Goal: Book appointment/travel/reservation

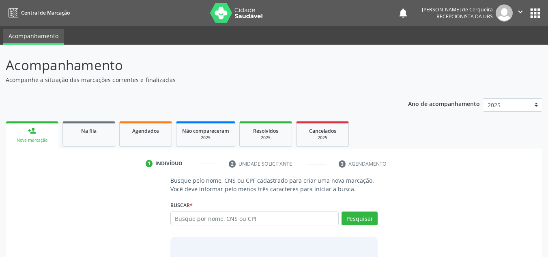
click at [253, 223] on input "text" at bounding box center [254, 218] width 169 height 14
type input "[PERSON_NAME]"
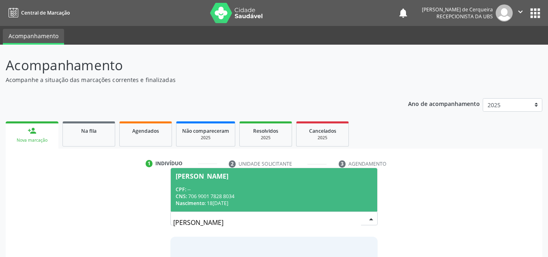
click at [230, 194] on div "CNS: 706 9001 7828 8034" at bounding box center [274, 196] width 197 height 7
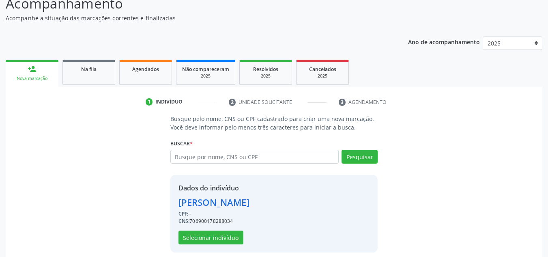
scroll to position [69, 0]
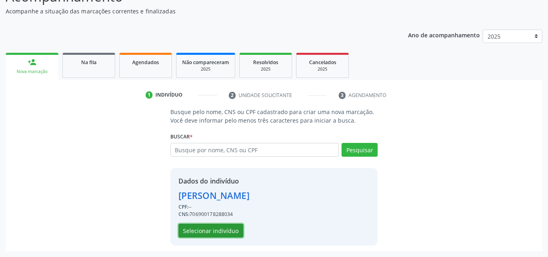
click at [212, 232] on button "Selecionar indivíduo" at bounding box center [210, 230] width 65 height 14
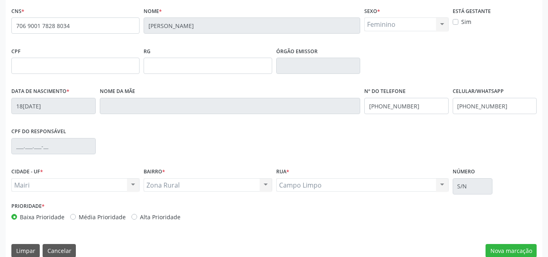
scroll to position [183, 0]
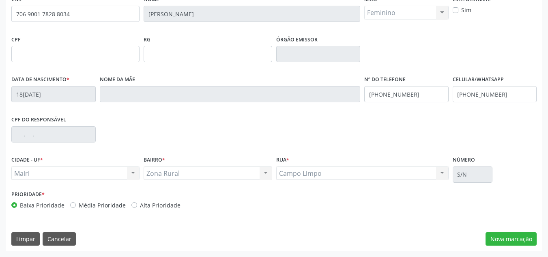
click at [79, 204] on label "Média Prioridade" at bounding box center [102, 205] width 47 height 9
click at [74, 204] on input "Média Prioridade" at bounding box center [73, 204] width 6 height 7
radio input "true"
click at [508, 237] on button "Nova marcação" at bounding box center [510, 239] width 51 height 14
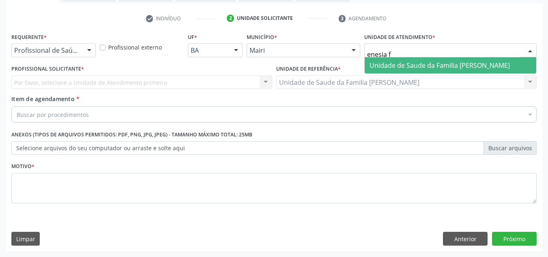
type input "enesia fe"
click at [404, 68] on span "Unidade de Saude da Familia [PERSON_NAME]" at bounding box center [439, 65] width 140 height 9
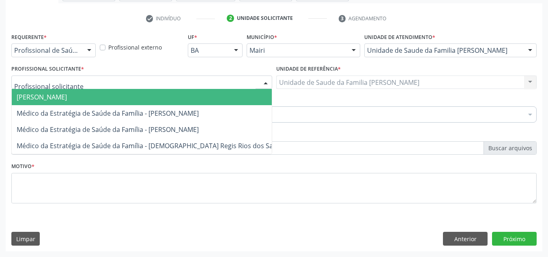
click at [54, 99] on span "[PERSON_NAME]" at bounding box center [42, 96] width 50 height 9
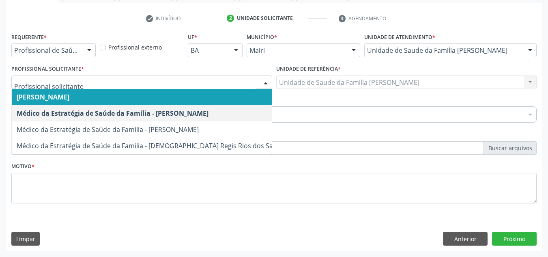
click at [266, 84] on div at bounding box center [266, 83] width 12 height 14
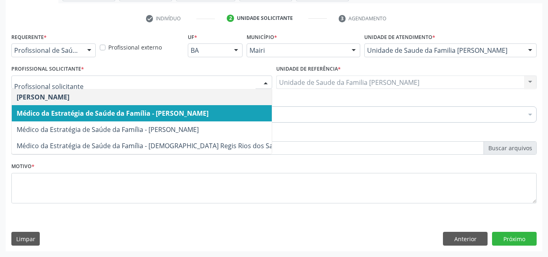
click at [133, 116] on span "Médico da Estratégia de Saúde da Família - [PERSON_NAME]" at bounding box center [113, 113] width 192 height 9
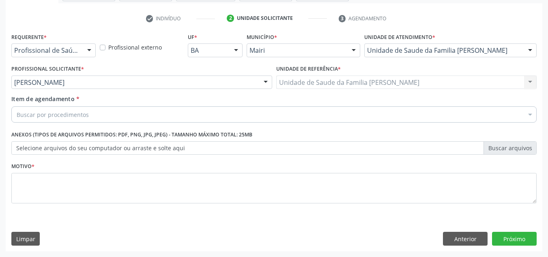
click at [111, 118] on div "Buscar por procedimentos" at bounding box center [273, 114] width 525 height 16
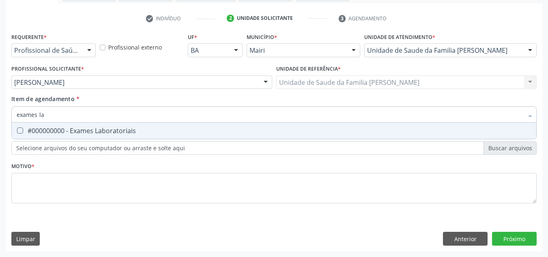
type input "exames lab"
click at [97, 131] on div "#000000000 - Exames Laboratoriais" at bounding box center [274, 130] width 515 height 6
checkbox Laboratoriais "true"
drag, startPoint x: 51, startPoint y: 114, endPoint x: 17, endPoint y: 121, distance: 34.0
click at [17, 121] on input "exames lab" at bounding box center [270, 114] width 507 height 16
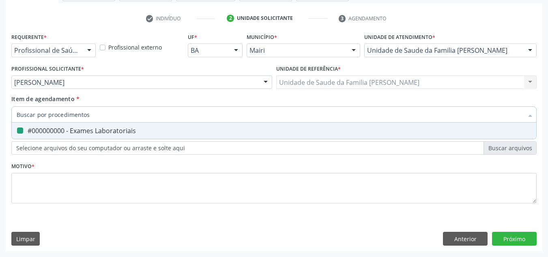
checkbox Laboratoriais "false"
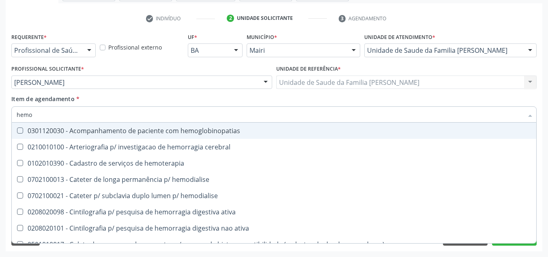
type input "hemog"
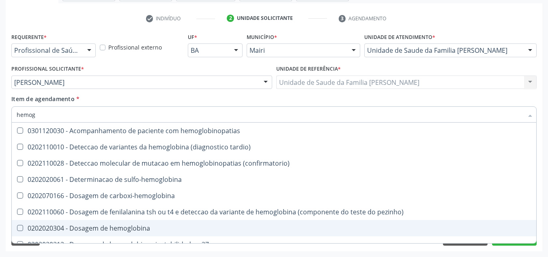
click at [22, 226] on hemoglobina at bounding box center [20, 228] width 6 height 6
click at [17, 226] on hemoglobina "checkbox" at bounding box center [14, 227] width 5 height 5
checkbox hemoglobina "true"
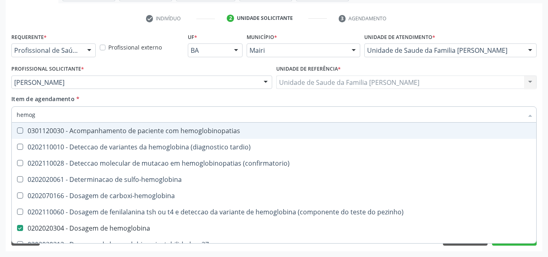
drag, startPoint x: 52, startPoint y: 114, endPoint x: 0, endPoint y: 117, distance: 52.0
click at [0, 117] on div "Acompanhamento Acompanhe a situação das marcações correntes e finalizadas Relat…" at bounding box center [274, 77] width 548 height 357
checkbox hemoglobina "false"
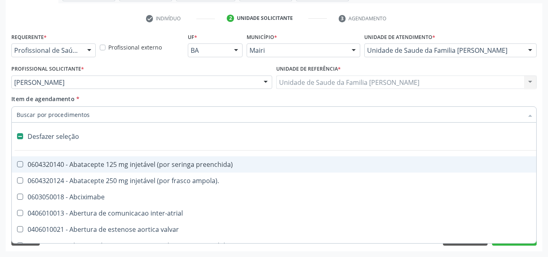
type input "g"
checkbox percutanea "true"
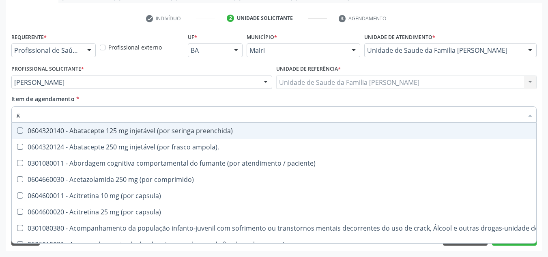
type input "gl"
checkbox ampola\) "true"
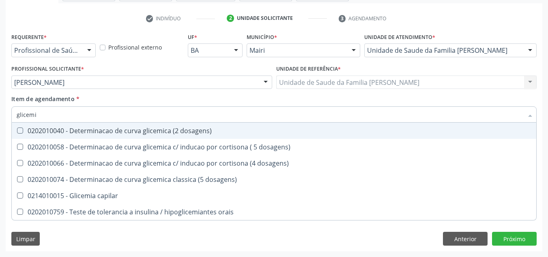
type input "glicemia"
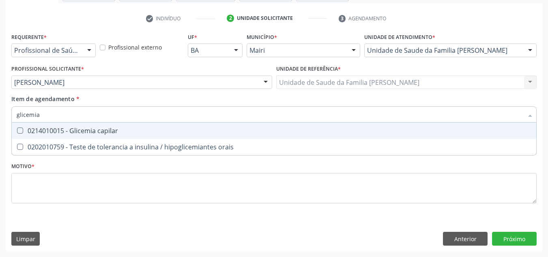
click at [58, 128] on div "0214010015 - Glicemia capilar" at bounding box center [274, 130] width 515 height 6
checkbox capilar "true"
drag, startPoint x: 50, startPoint y: 117, endPoint x: 0, endPoint y: 116, distance: 49.9
click at [0, 116] on div "Acompanhamento Acompanhe a situação das marcações correntes e finalizadas Relat…" at bounding box center [274, 77] width 548 height 357
checkbox capilar "false"
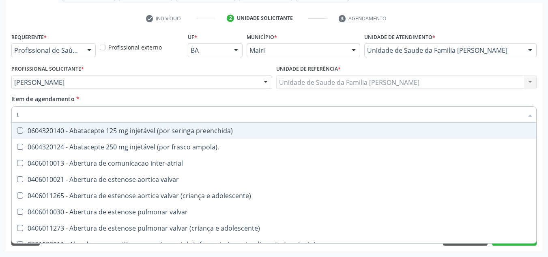
type input "tg"
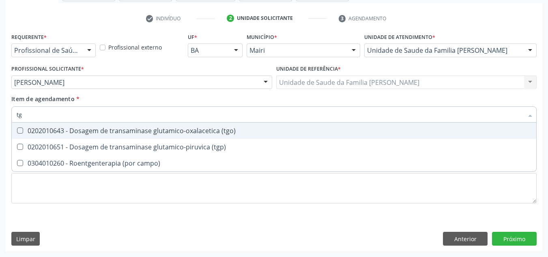
click at [67, 133] on div "0202010643 - Dosagem de transaminase glutamico-oxalacetica (tgo)" at bounding box center [274, 130] width 515 height 6
checkbox \(tgo\) "true"
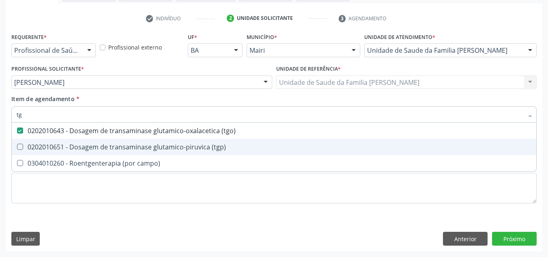
click at [67, 144] on div "0202010651 - Dosagem de transaminase glutamico-piruvica (tgp)" at bounding box center [274, 147] width 515 height 6
checkbox \(tgp\) "true"
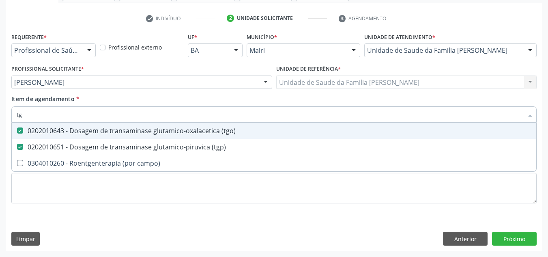
click at [34, 107] on div "Item de agendamento * tg Desfazer seleção 0202010643 - Dosagem de transaminase …" at bounding box center [273, 107] width 525 height 26
checkbox campo\) "true"
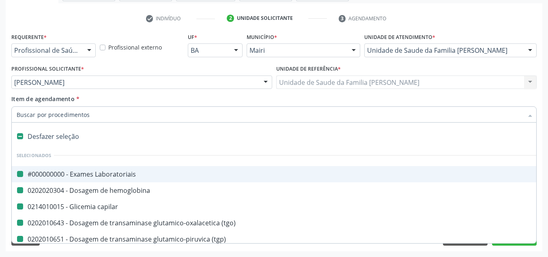
type input "f"
checkbox Laboratoriais "false"
checkbox hemoglobina "false"
checkbox capilar "false"
checkbox \(tgo\) "false"
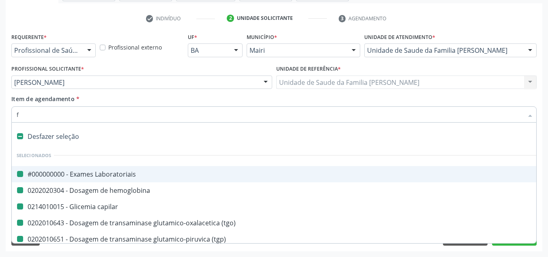
checkbox \(tgp\) "false"
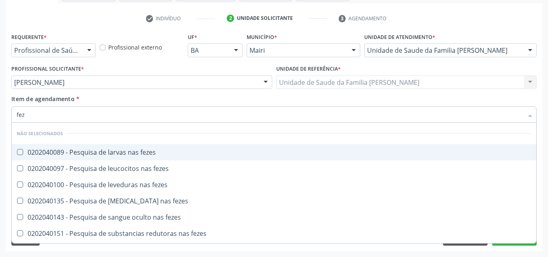
type input "feze"
drag, startPoint x: 79, startPoint y: 155, endPoint x: 69, endPoint y: 133, distance: 24.9
click at [79, 154] on div "0202040089 - Pesquisa de larvas nas fezes" at bounding box center [274, 152] width 515 height 6
checkbox fezes "true"
drag, startPoint x: 49, startPoint y: 116, endPoint x: 0, endPoint y: 116, distance: 49.5
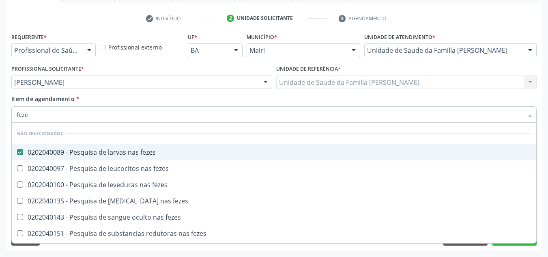
click at [0, 116] on div "Acompanhamento Acompanhe a situação das marcações correntes e finalizadas Relat…" at bounding box center [274, 77] width 548 height 357
checkbox fezes "true"
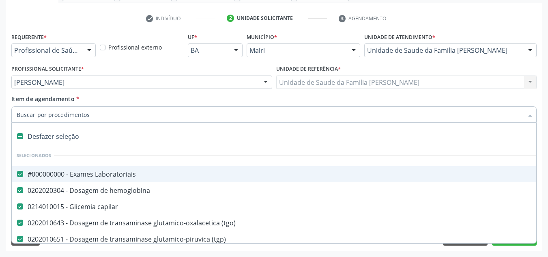
type input "u"
checkbox \(tgo\) "false"
checkbox \(tgp\) "false"
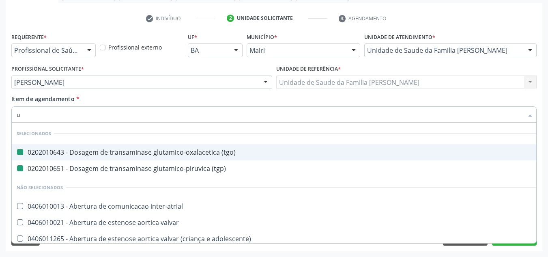
type input "ur"
checkbox \(tgo\) "false"
checkbox \(tgp\) "false"
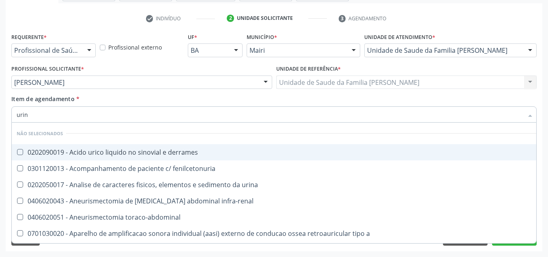
type input "urina"
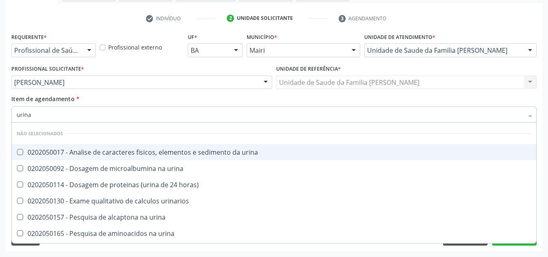
drag, startPoint x: 62, startPoint y: 154, endPoint x: 60, endPoint y: 149, distance: 4.6
click at [62, 153] on div "0202050017 - Analise de caracteres fisicos, elementos e sedimento da urina" at bounding box center [274, 152] width 515 height 6
checkbox urina "true"
drag, startPoint x: 41, startPoint y: 114, endPoint x: 0, endPoint y: 124, distance: 42.1
click at [0, 124] on div "Acompanhamento Acompanhe a situação das marcações correntes e finalizadas Relat…" at bounding box center [274, 77] width 548 height 357
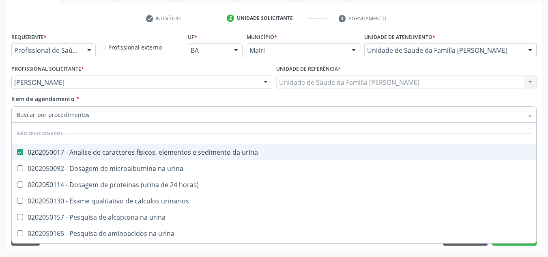
checkbox urina "true"
checkbox urinarios "true"
checkbox urina "true"
checkbox horas\) "true"
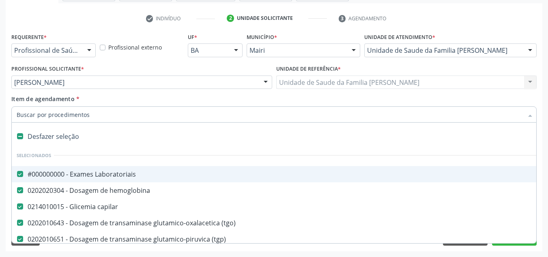
type input "v"
checkbox \(tgo\) "false"
checkbox \(tgp\) "false"
checkbox capilar "false"
checkbox urina "false"
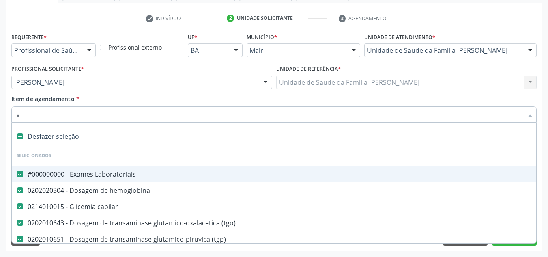
checkbox supervisionado\) "true"
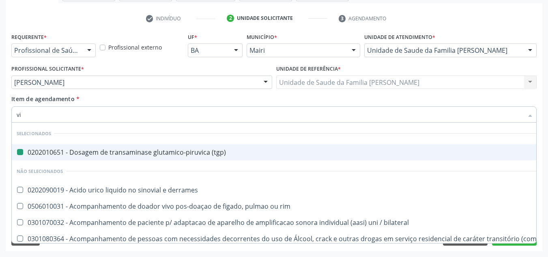
type input "vit"
checkbox \(tgp\) "false"
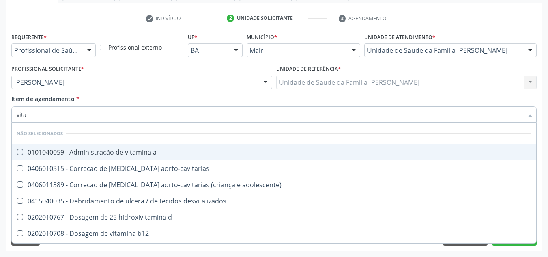
type input "vitam"
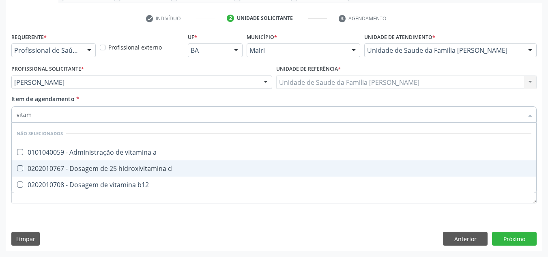
click at [120, 163] on span "0202010767 - Dosagem de 25 hidroxivitamina d" at bounding box center [274, 168] width 524 height 16
checkbox d "true"
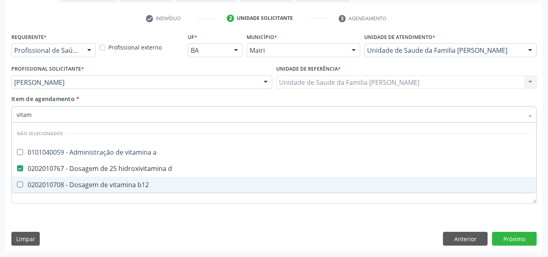
click at [107, 181] on div "0202010708 - Dosagem de vitamina b12" at bounding box center [274, 184] width 515 height 6
checkbox b12 "true"
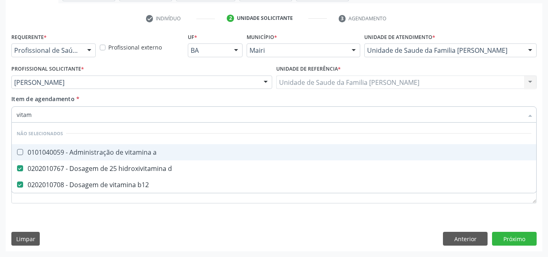
drag, startPoint x: 57, startPoint y: 116, endPoint x: 11, endPoint y: 118, distance: 45.5
click at [10, 117] on div "Item de agendamento * vitam Desfazer seleção Não selecionados 0101040059 - Admi…" at bounding box center [273, 109] width 529 height 31
checkbox link "true"
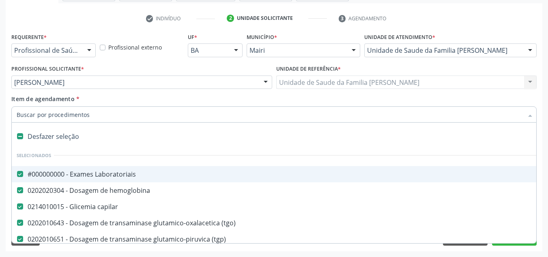
type input "t"
checkbox \(tgp\) "false"
checkbox oncologia "true"
checkbox urina "false"
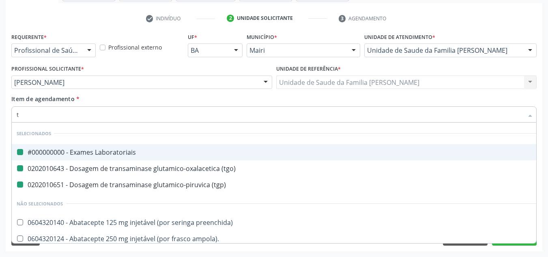
type input "ts"
checkbox Laboratoriais "false"
checkbox \(tgp\) "false"
checkbox \(tgo\) "false"
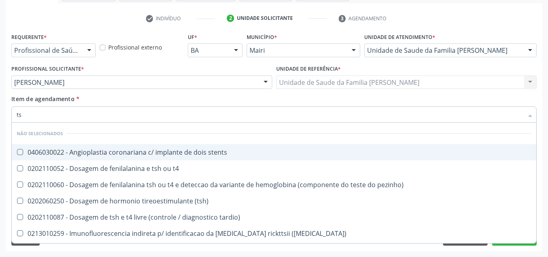
type input "tsh"
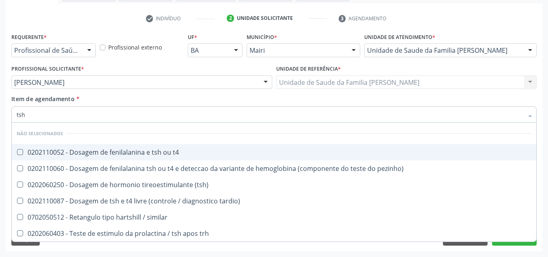
click at [113, 152] on div "0202110052 - Dosagem de fenilalanina e tsh ou t4" at bounding box center [274, 152] width 515 height 6
checkbox t4 "true"
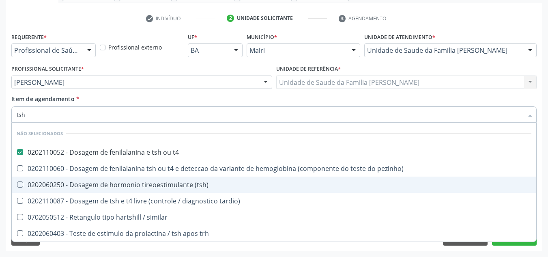
click at [118, 183] on div "0202060250 - Dosagem de hormonio tireoestimulante (tsh)" at bounding box center [274, 184] width 515 height 6
checkbox \(tsh\) "true"
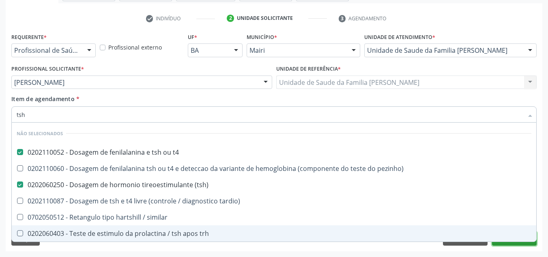
click at [508, 243] on div "Requerente * Profissional de Saúde Profissional de Saúde Paciente Nenhum result…" at bounding box center [274, 141] width 537 height 220
checkbox pezinho\) "true"
checkbox similar "true"
checkbox trh "true"
checkbox tardio\) "true"
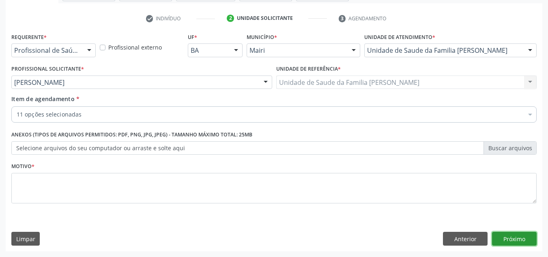
click at [508, 237] on button "Próximo" at bounding box center [514, 239] width 45 height 14
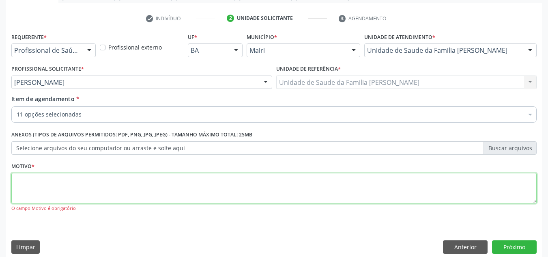
click at [89, 187] on textarea at bounding box center [273, 188] width 525 height 31
type textarea "r"
type textarea "RASTREIO"
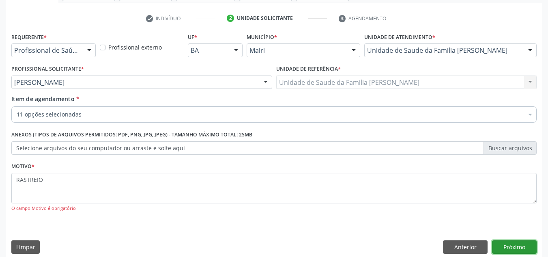
click at [501, 248] on button "Próximo" at bounding box center [514, 247] width 45 height 14
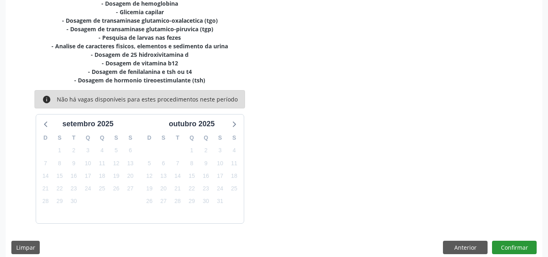
scroll to position [205, 0]
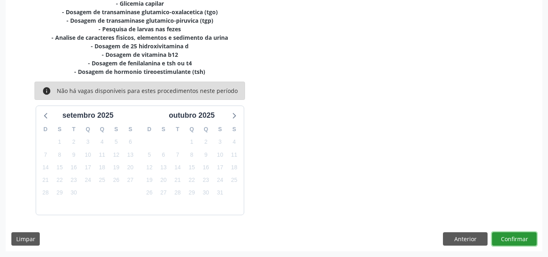
click at [519, 234] on button "Confirmar" at bounding box center [514, 239] width 45 height 14
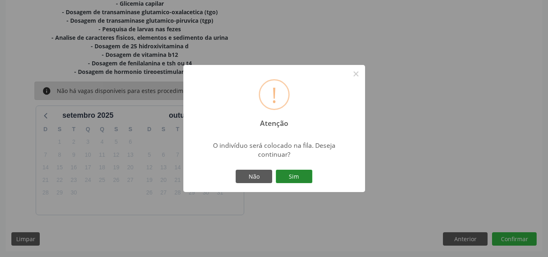
click at [303, 178] on button "Sim" at bounding box center [294, 177] width 36 height 14
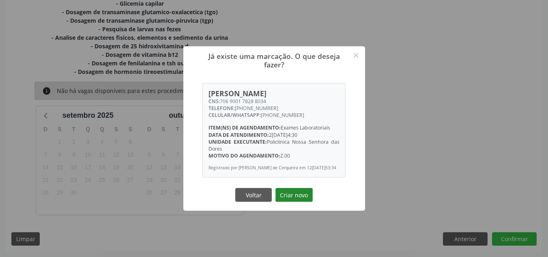
click at [299, 195] on button "Criar novo" at bounding box center [293, 195] width 37 height 14
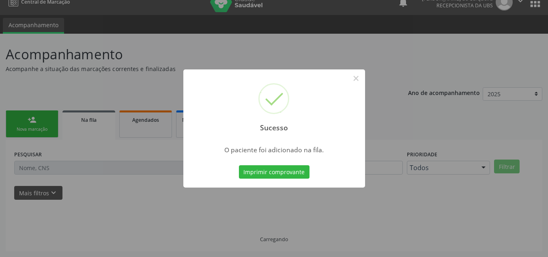
scroll to position [11, 0]
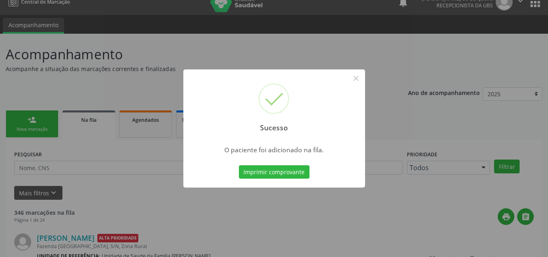
click at [175, 45] on div "Sucesso × O paciente foi adicionado na fila. Imprimir comprovante Cancel" at bounding box center [274, 128] width 548 height 257
